Goal: Obtain resource: Obtain resource

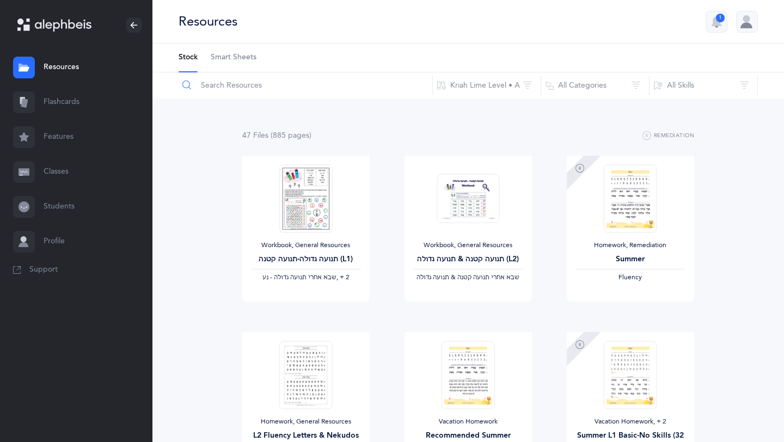
click at [288, 87] on input "text" at bounding box center [305, 85] width 255 height 26
click at [220, 89] on input "text" at bounding box center [305, 85] width 255 height 26
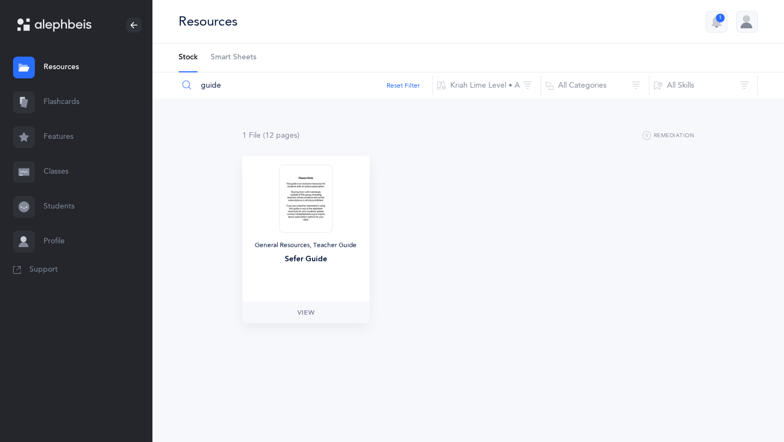
type input "guide"
click at [324, 207] on img at bounding box center [305, 198] width 53 height 68
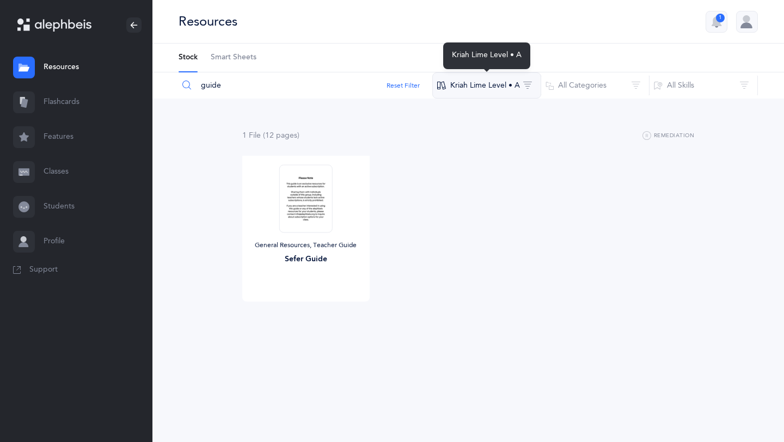
click at [495, 87] on button "Kriah Lime Level • A" at bounding box center [486, 85] width 109 height 26
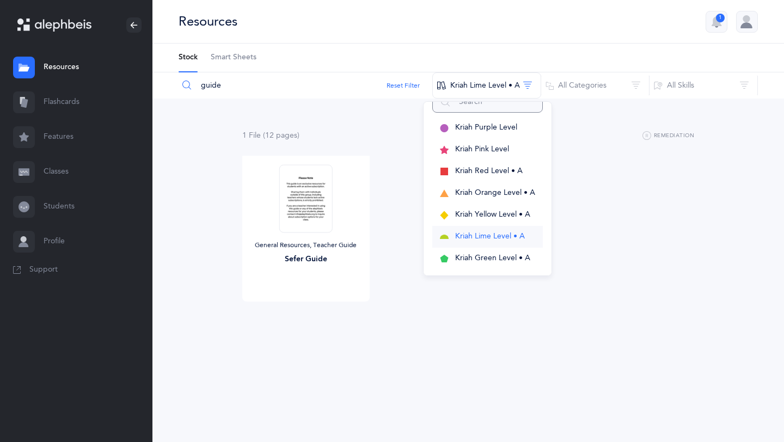
scroll to position [25, 0]
click at [487, 231] on span "Kriah Lime Level • A" at bounding box center [490, 235] width 70 height 9
click at [306, 235] on div "General Resources, Teacher Guide Sefer Guide" at bounding box center [305, 229] width 127 height 146
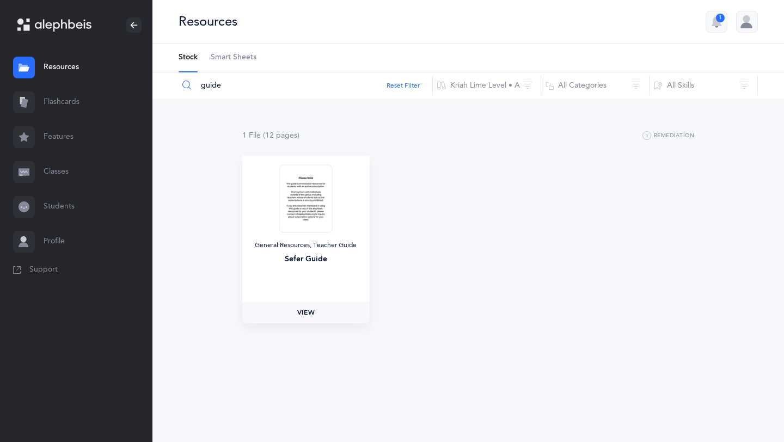
click at [301, 320] on link "View" at bounding box center [305, 313] width 127 height 22
click at [310, 327] on div "General Resources, Teacher Guide Sefer Guide View" at bounding box center [306, 244] width 162 height 176
click at [308, 294] on div "General Resources, Teacher Guide Sefer Guide" at bounding box center [305, 229] width 127 height 146
click at [308, 311] on span "View" at bounding box center [305, 313] width 17 height 10
